Goal: Navigation & Orientation: Understand site structure

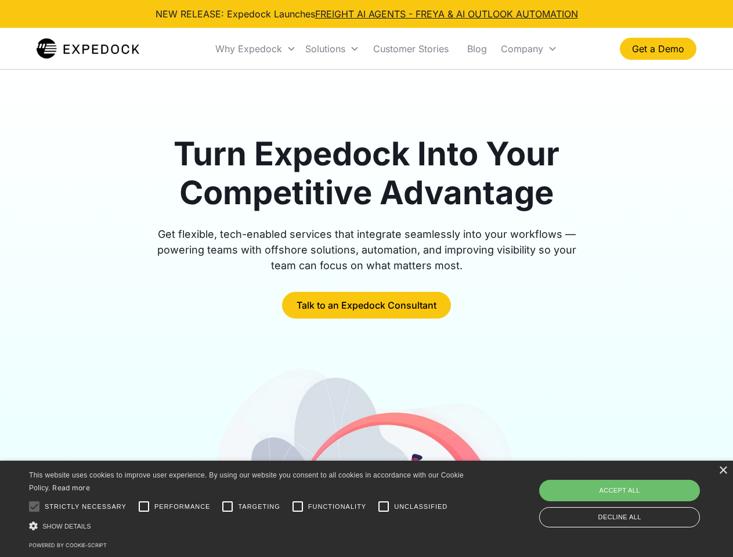
click at [256, 49] on div "Why Expedock" at bounding box center [248, 49] width 67 height 12
click at [332, 49] on div "Solutions" at bounding box center [325, 49] width 40 height 12
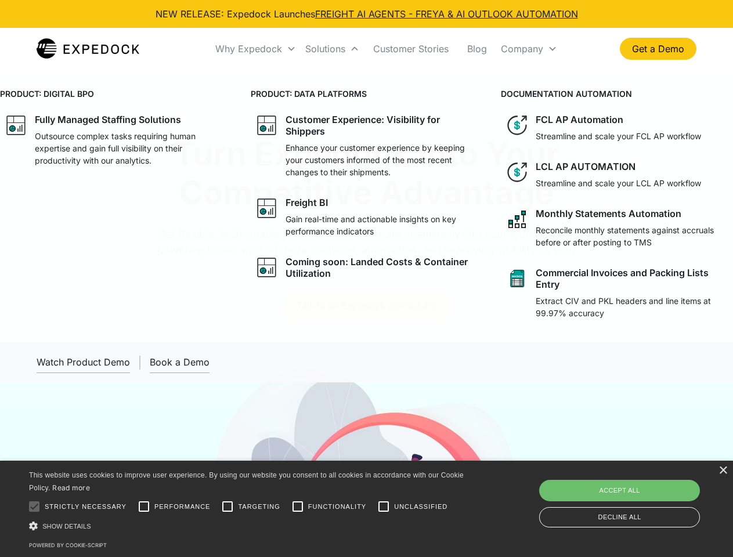
click at [528, 49] on div "Company" at bounding box center [522, 49] width 42 height 12
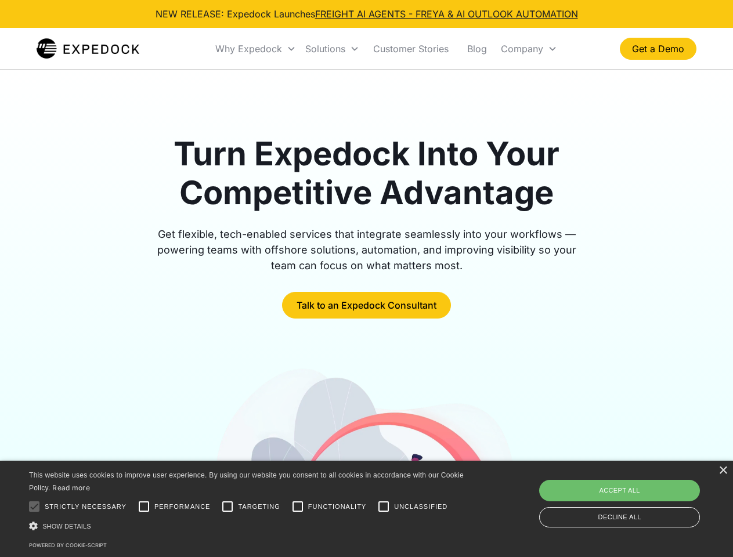
click at [34, 506] on div at bounding box center [34, 506] width 23 height 23
click at [144, 506] on input "Performance" at bounding box center [143, 506] width 23 height 23
checkbox input "true"
click at [227, 506] on input "Targeting" at bounding box center [227, 506] width 23 height 23
checkbox input "true"
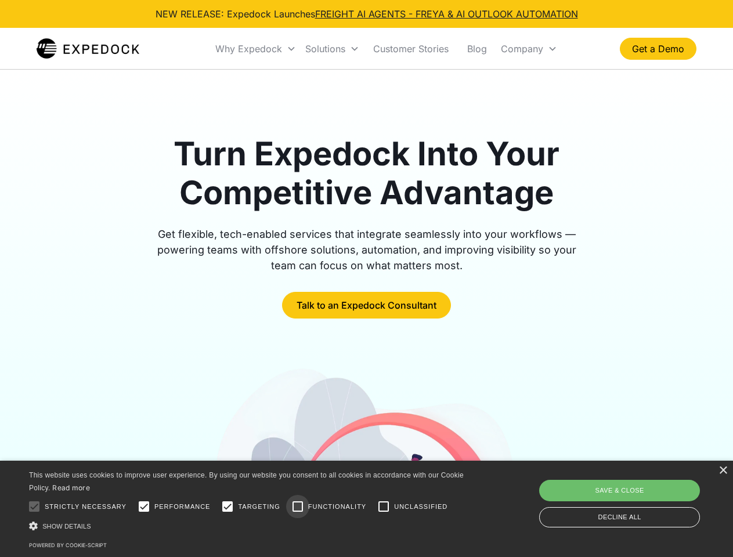
click at [298, 506] on input "Functionality" at bounding box center [297, 506] width 23 height 23
checkbox input "true"
click at [383, 506] on input "Unclassified" at bounding box center [383, 506] width 23 height 23
checkbox input "true"
click at [248, 526] on div "Show details Hide details" at bounding box center [248, 526] width 439 height 12
